Goal: Navigation & Orientation: Find specific page/section

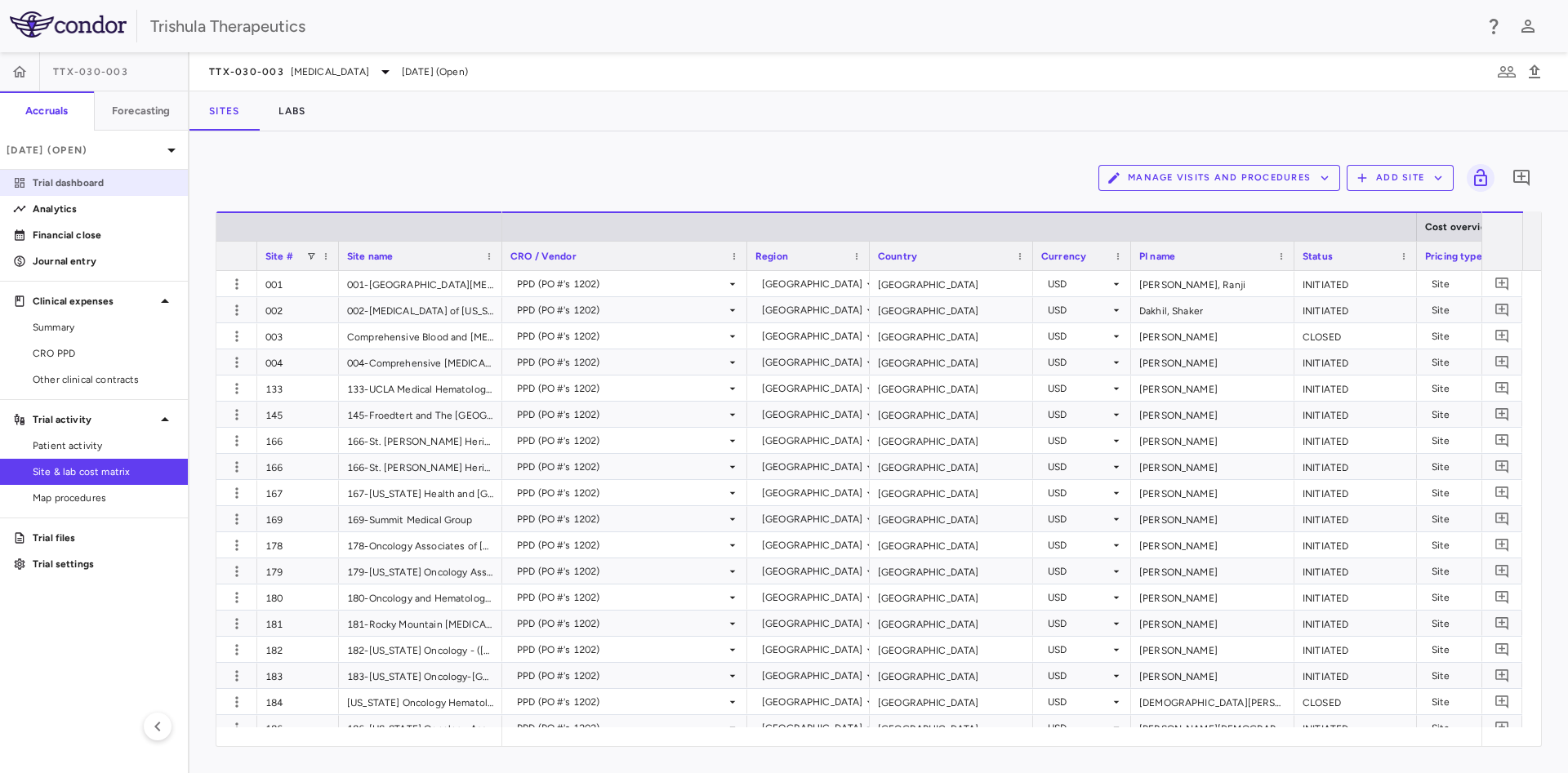
click at [78, 177] on p "Trial dashboard" at bounding box center [104, 183] width 142 height 15
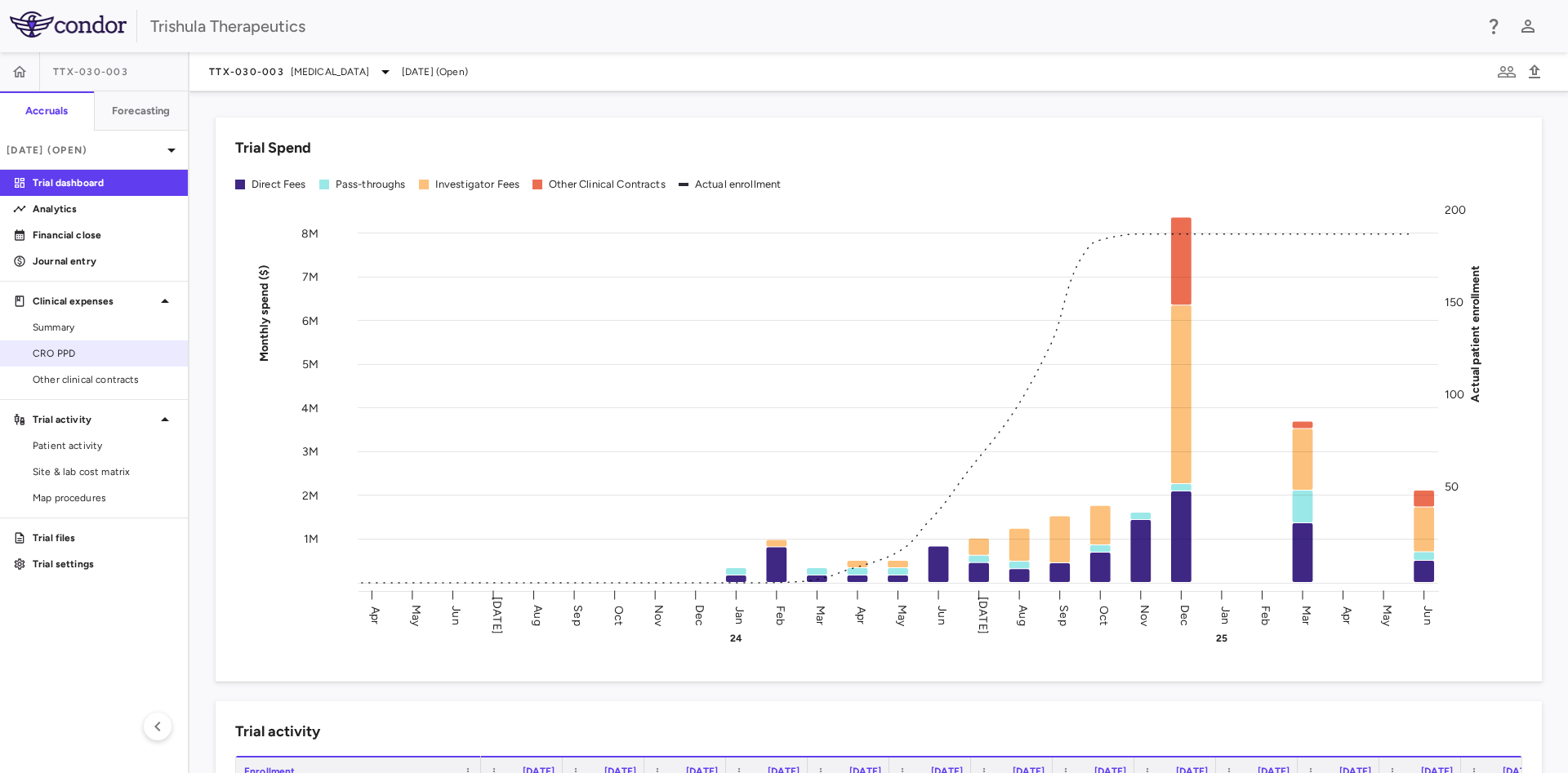
click at [52, 354] on span "CRO PPD" at bounding box center [104, 353] width 142 height 15
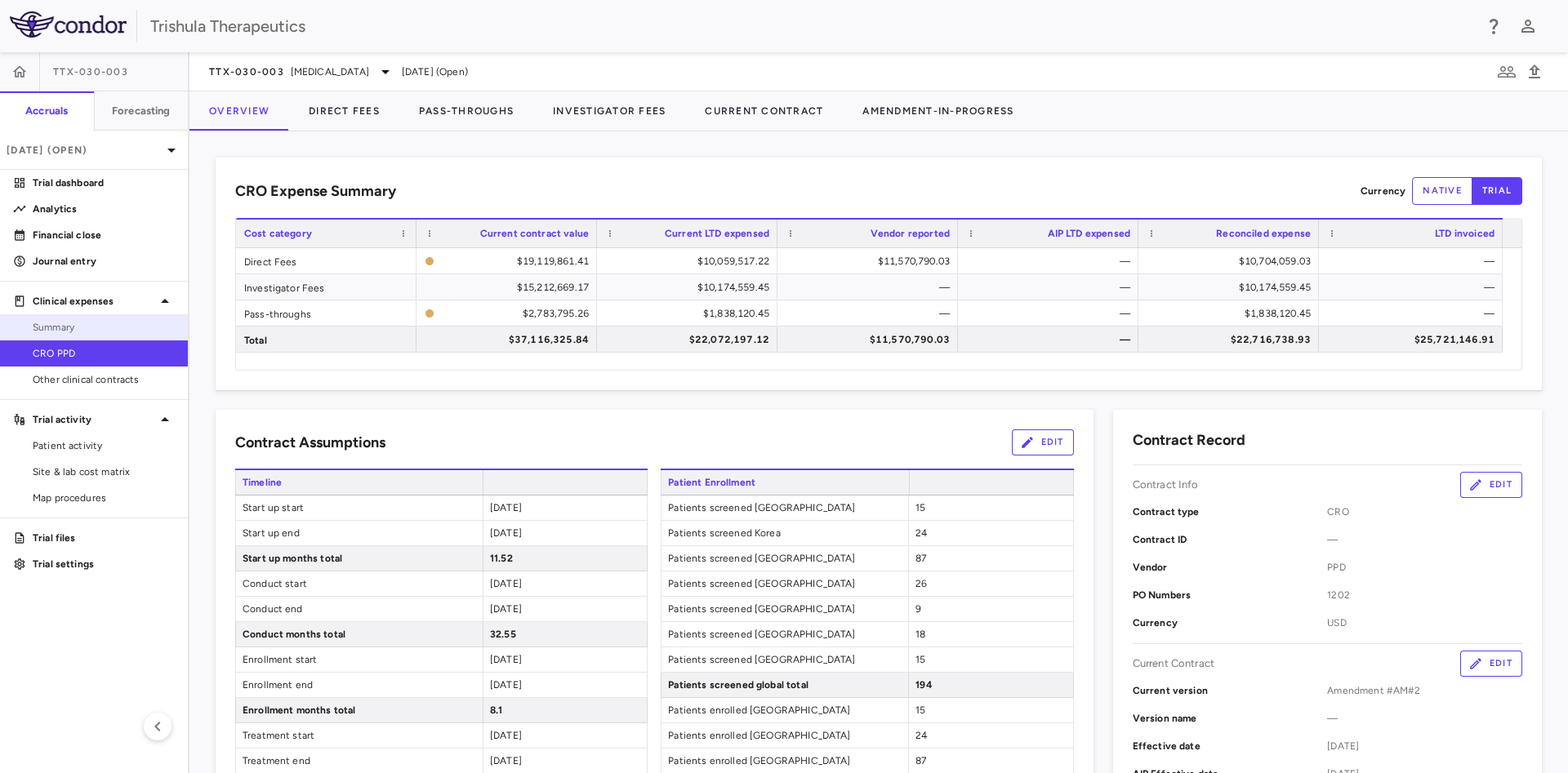
click at [66, 329] on span "Summary" at bounding box center [104, 327] width 142 height 15
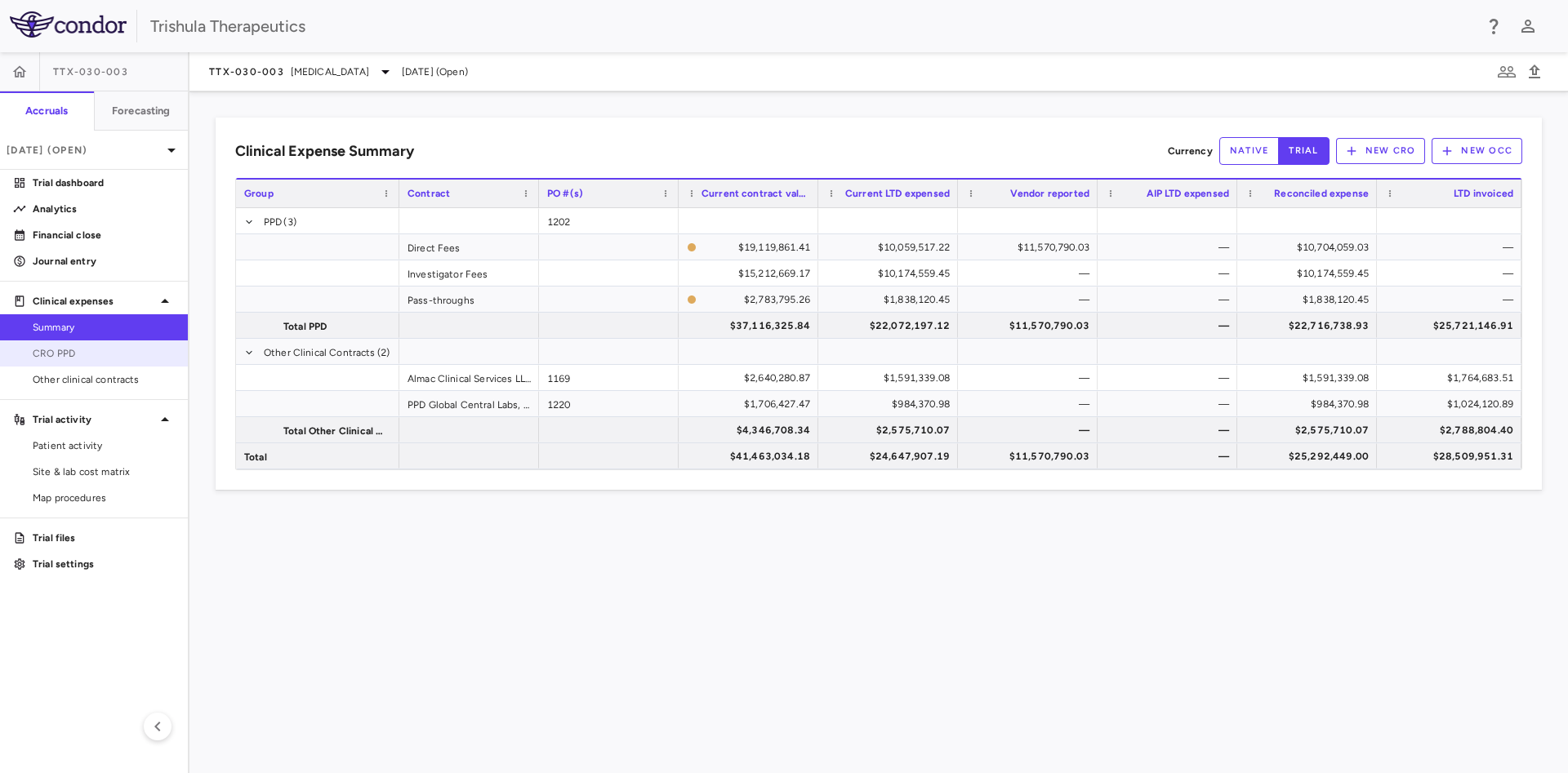
click at [66, 349] on span "CRO PPD" at bounding box center [104, 353] width 142 height 15
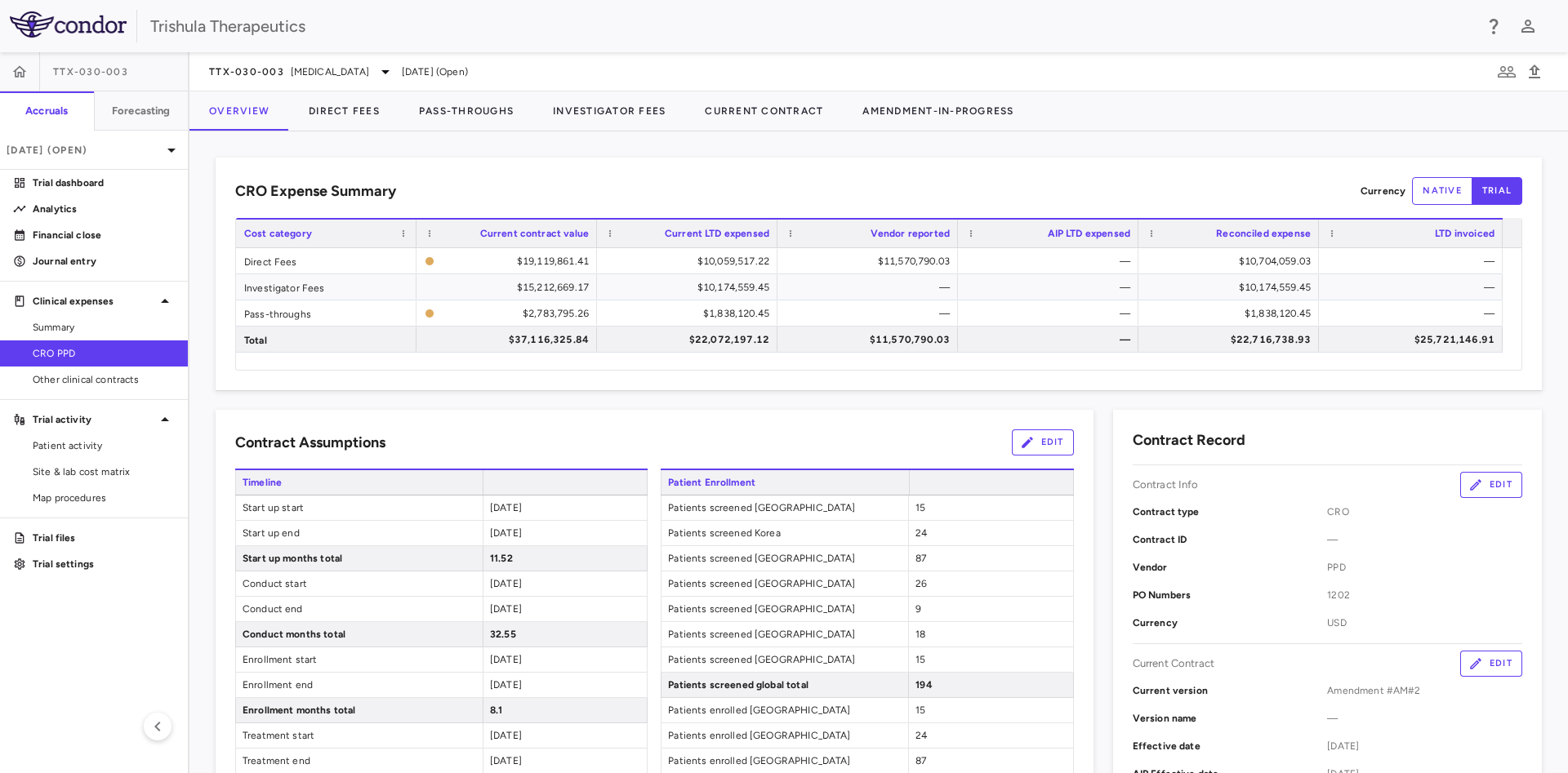
drag, startPoint x: 1546, startPoint y: 304, endPoint x: 1550, endPoint y: 343, distance: 39.2
click at [1550, 343] on div "CRO Expense Summary Currency native trial Drag here to set row groups Drag here…" at bounding box center [879, 452] width 1378 height 642
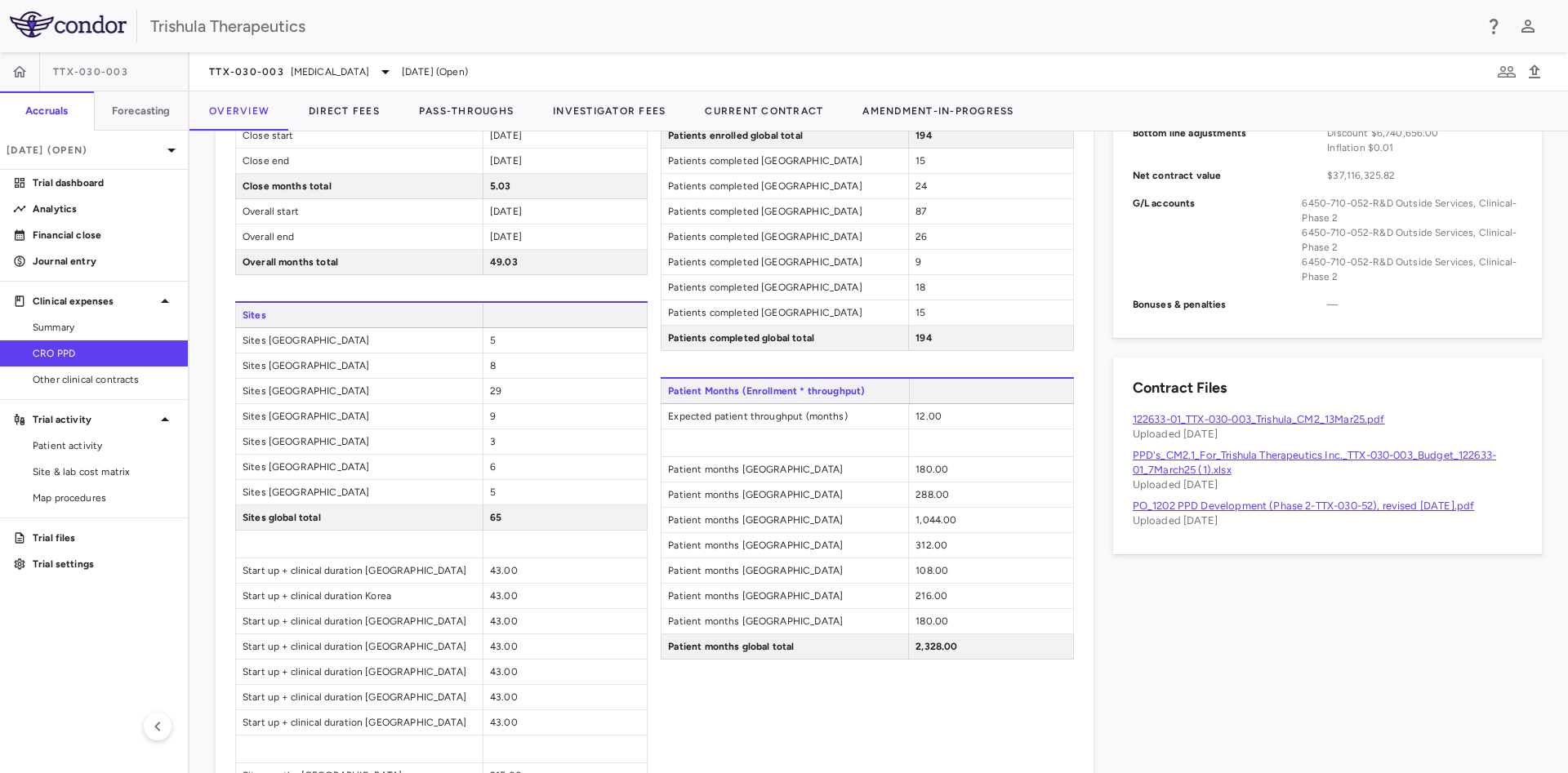
scroll to position [763, 0]
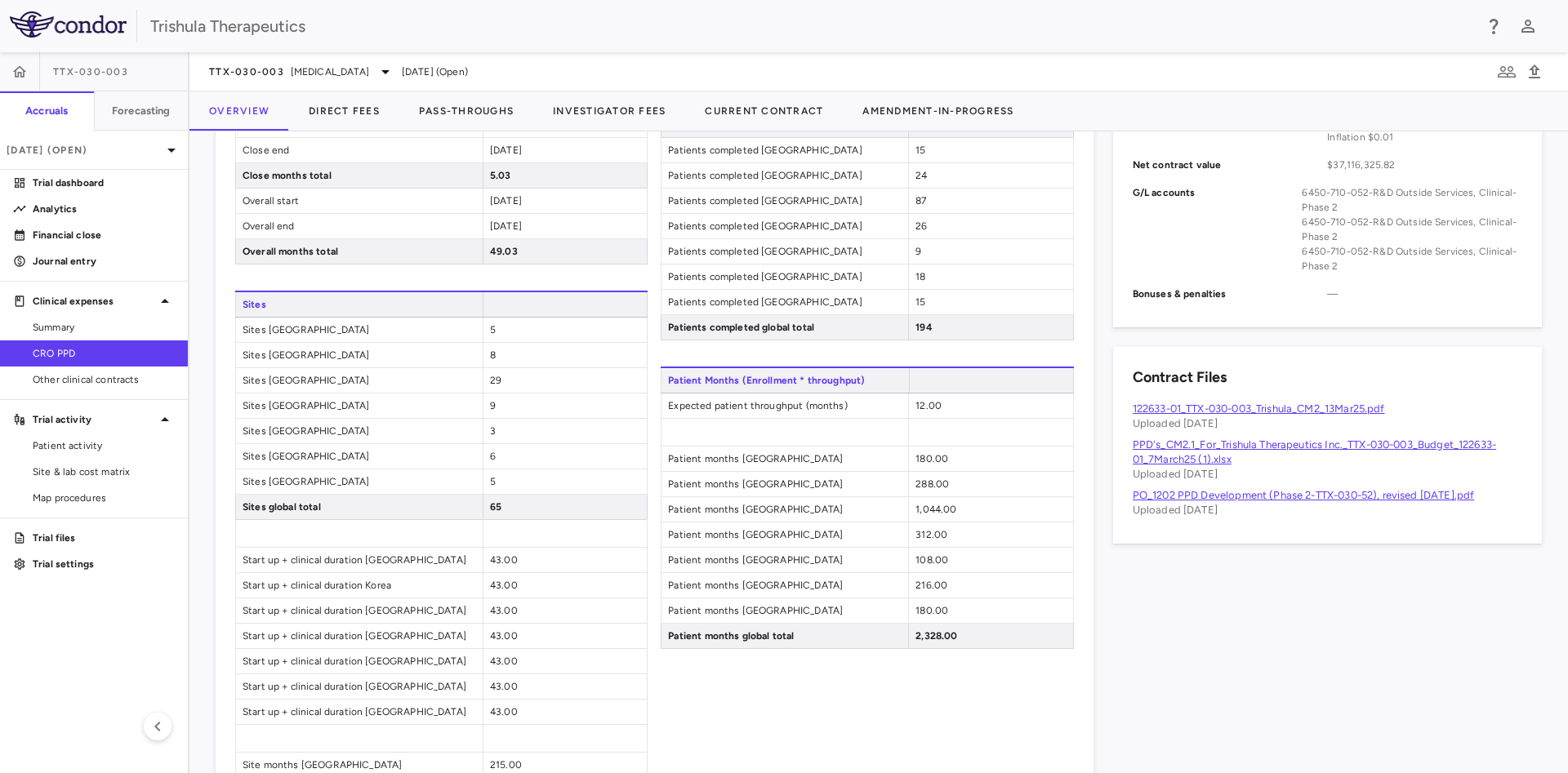
drag, startPoint x: 1563, startPoint y: 444, endPoint x: 1092, endPoint y: 721, distance: 546.4
click at [1093, 721] on div "Contract Record Contract Info Edit Contract type CRO Contract ID — Vendor PPD P…" at bounding box center [1317, 301] width 448 height 1347
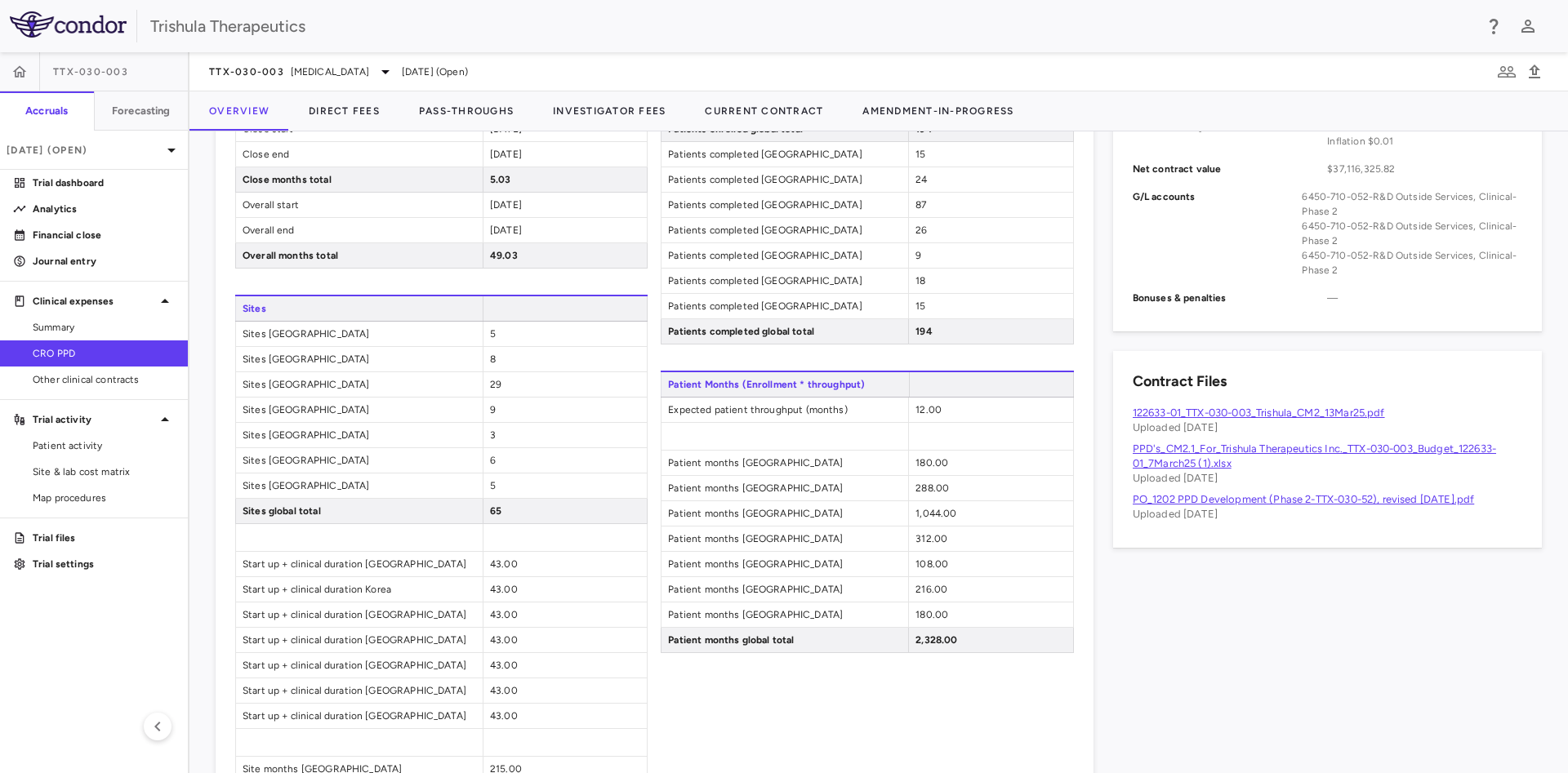
scroll to position [794, 0]
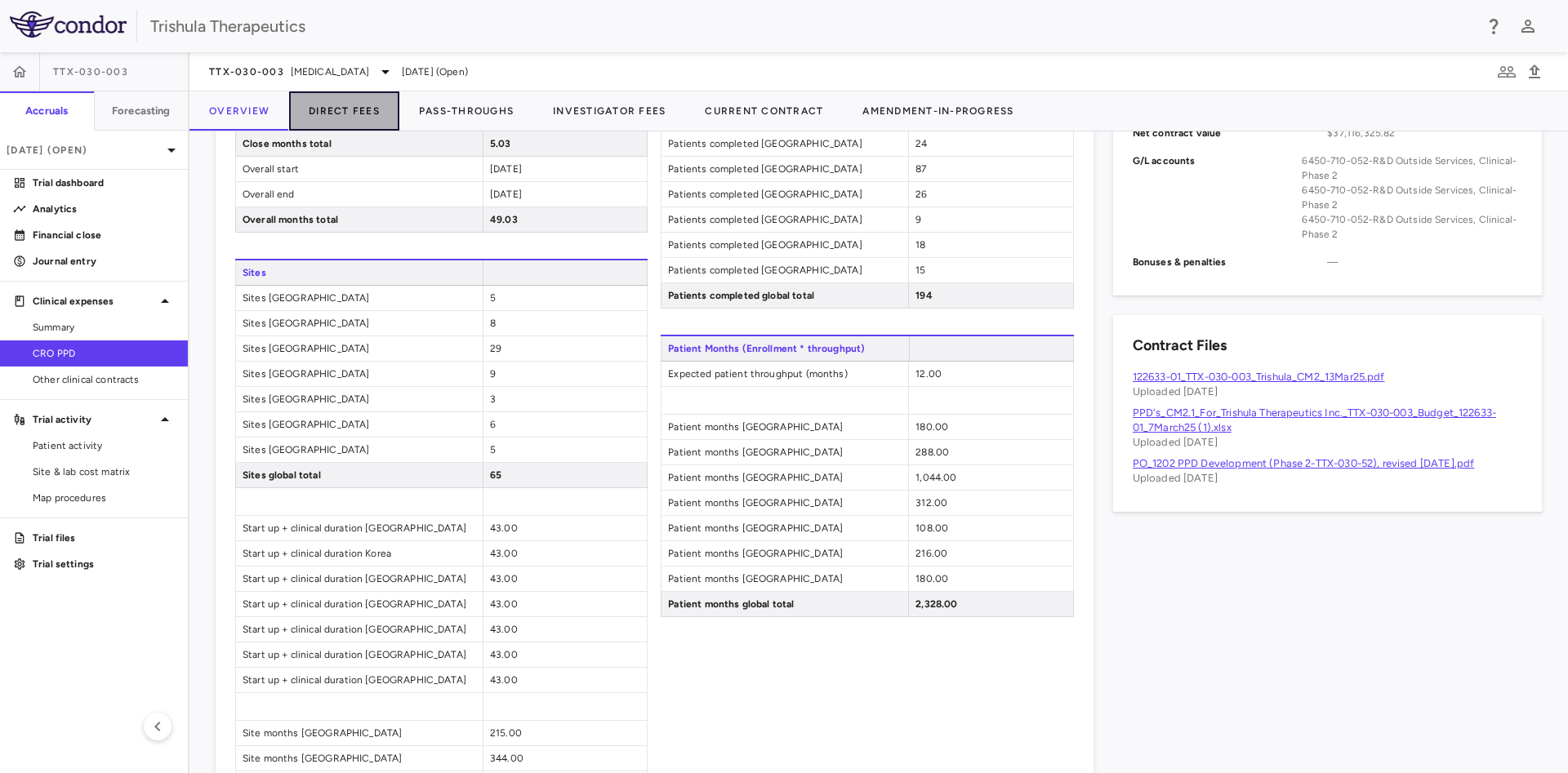
click at [347, 104] on button "Direct Fees" at bounding box center [344, 112] width 110 height 39
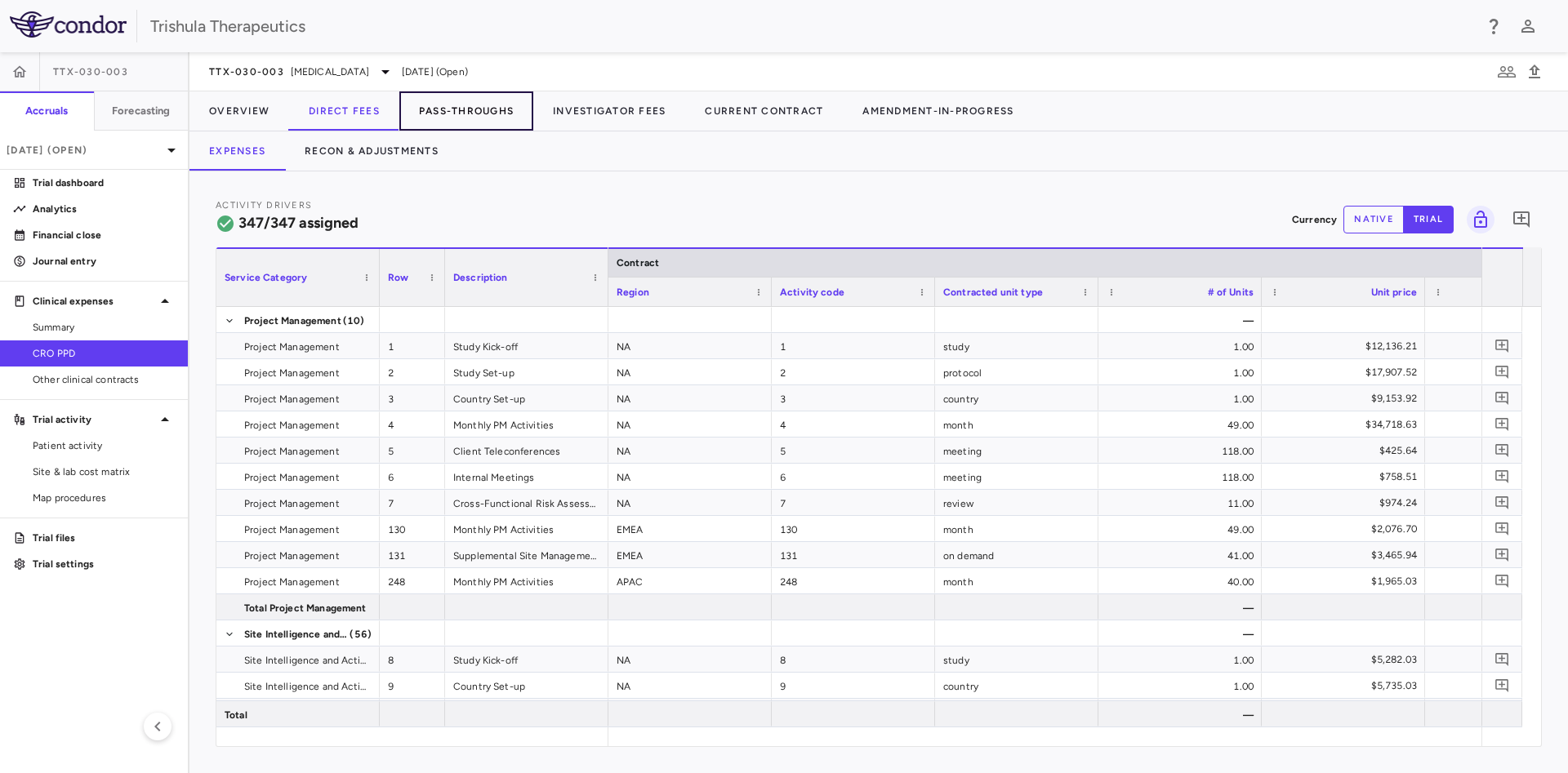
click at [464, 112] on button "Pass-Throughs" at bounding box center [466, 112] width 134 height 39
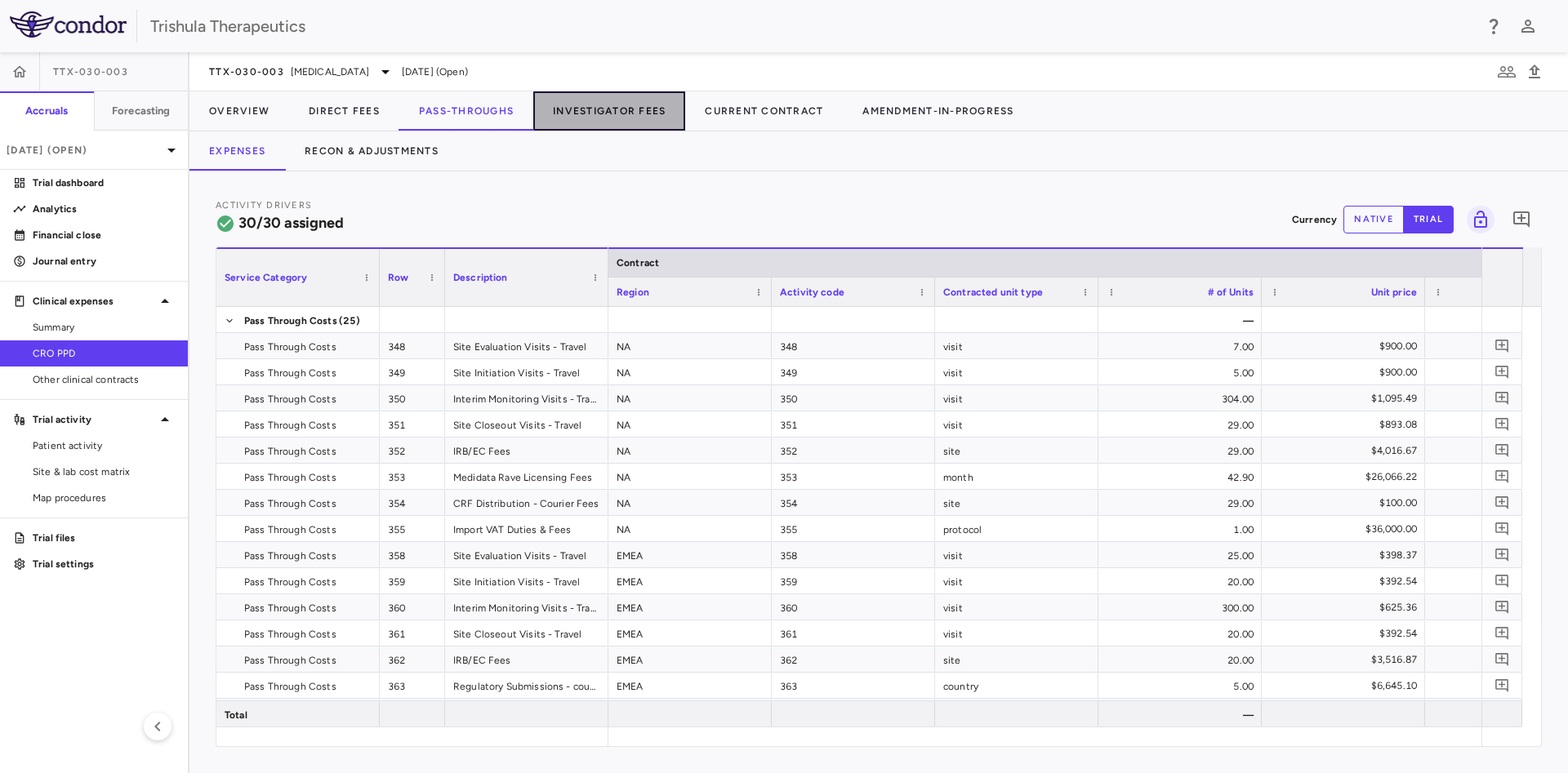
click at [618, 105] on button "Investigator Fees" at bounding box center [608, 112] width 152 height 39
